Goal: Information Seeking & Learning: Learn about a topic

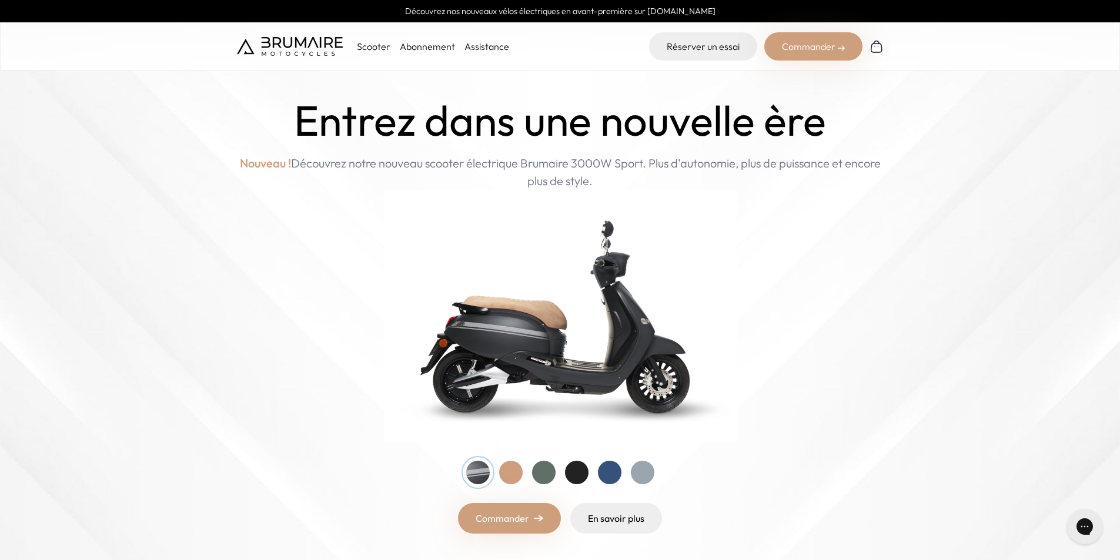
click at [368, 46] on p "Scooter" at bounding box center [373, 46] width 33 height 14
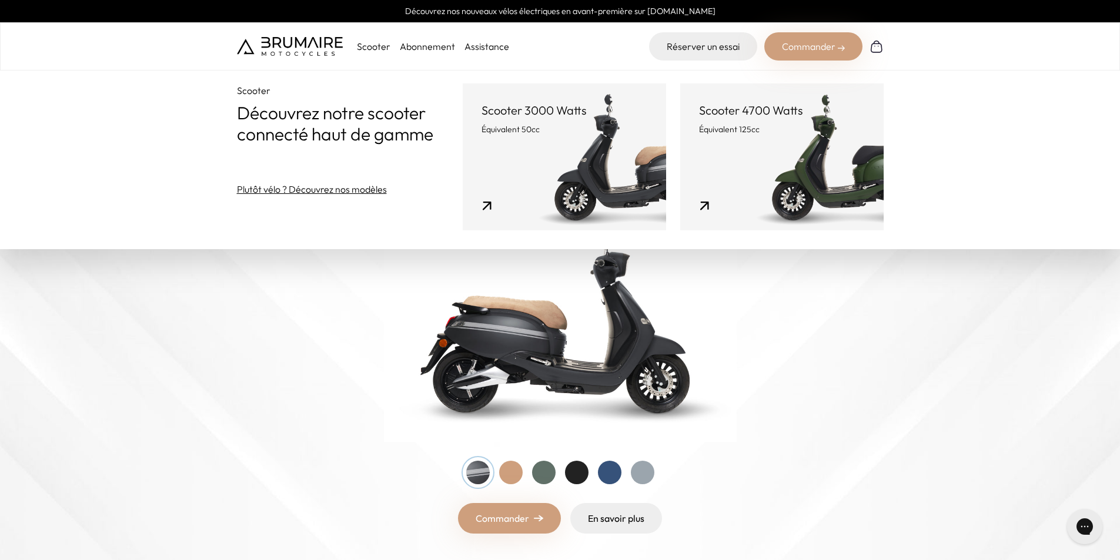
click at [807, 129] on p "Équivalent 125cc" at bounding box center [782, 129] width 166 height 12
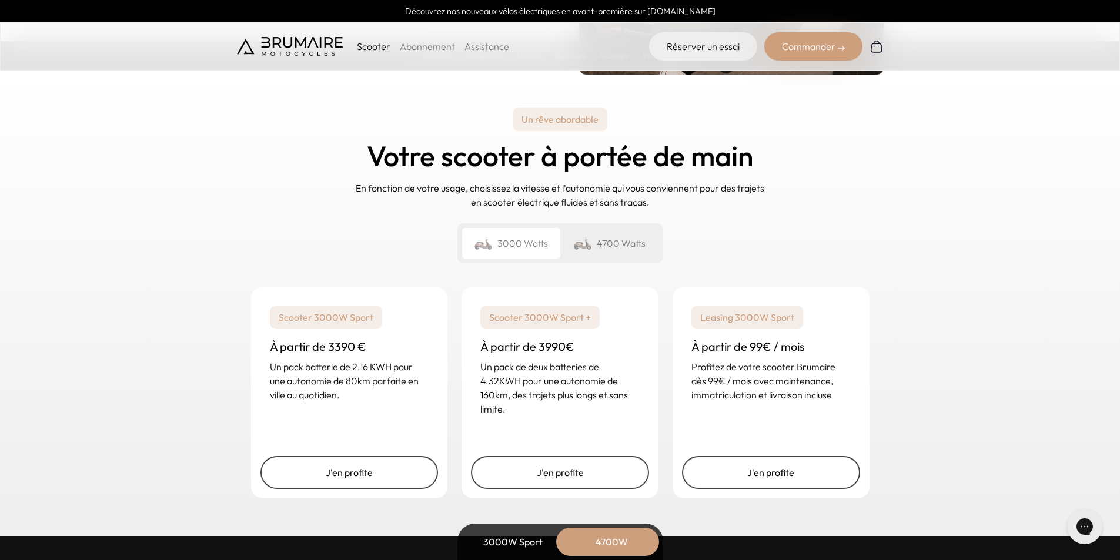
scroll to position [2939, 0]
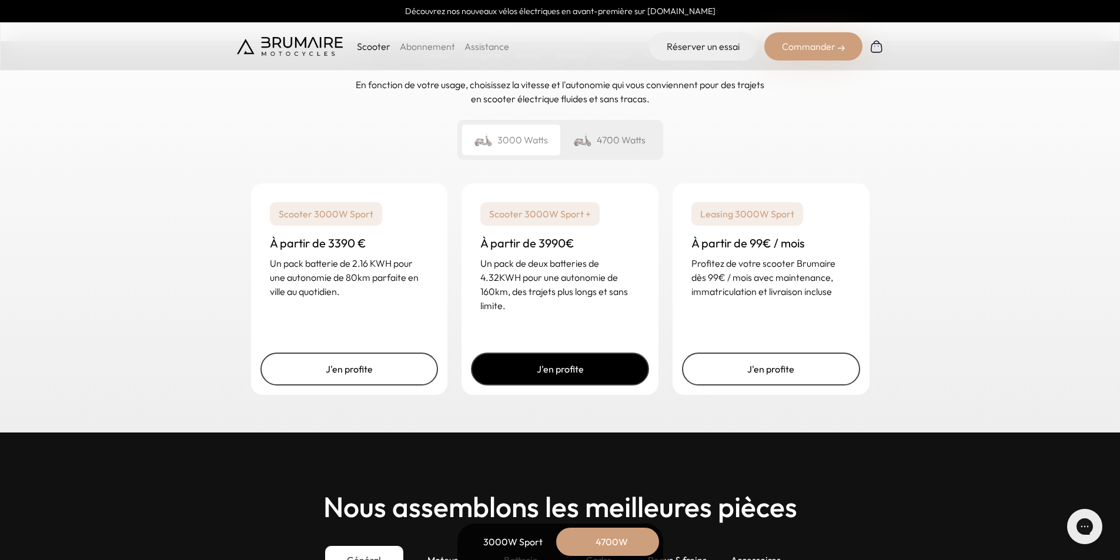
click at [562, 369] on link "J'en profite" at bounding box center [560, 369] width 178 height 33
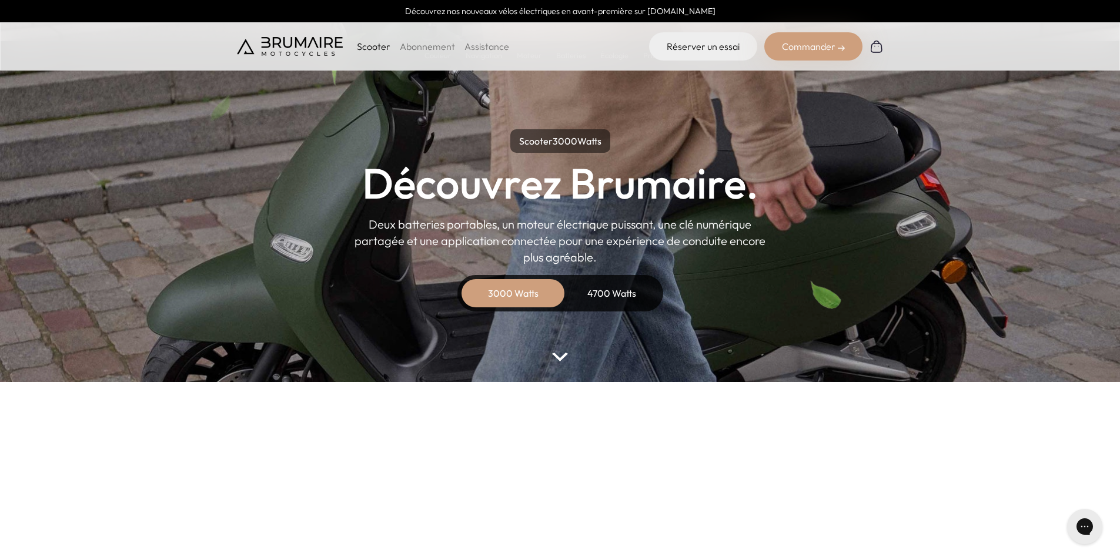
click at [610, 300] on div "4700 Watts" at bounding box center [612, 293] width 94 height 28
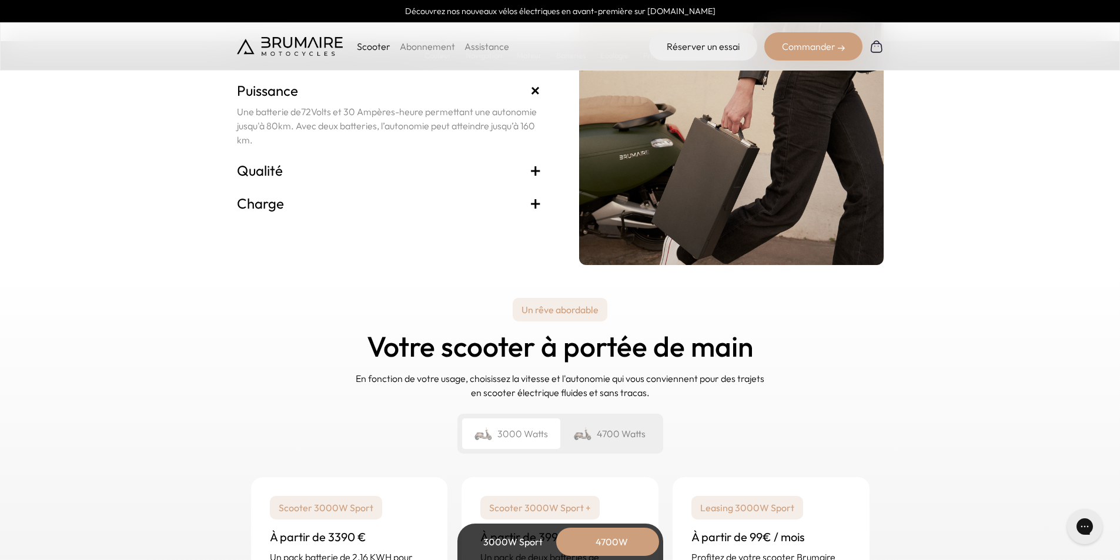
scroll to position [2939, 0]
